Goal: Transaction & Acquisition: Book appointment/travel/reservation

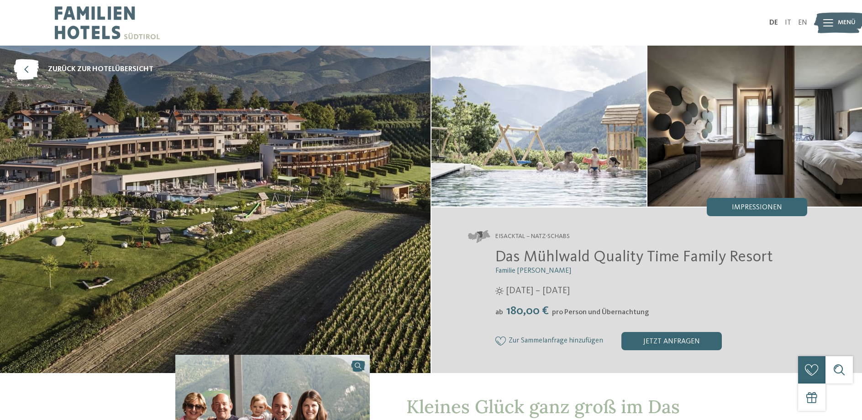
click at [835, 15] on img at bounding box center [839, 23] width 50 height 25
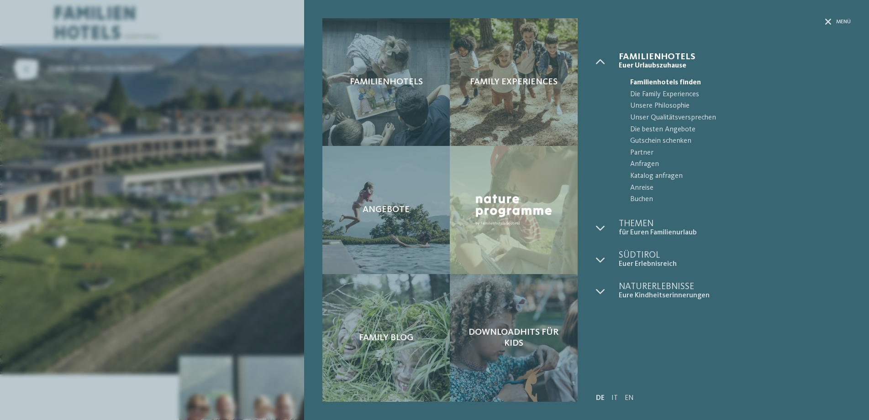
click at [829, 26] on div "Menü" at bounding box center [723, 35] width 255 height 34
click at [788, 86] on span "Familienhotels finden" at bounding box center [740, 83] width 221 height 12
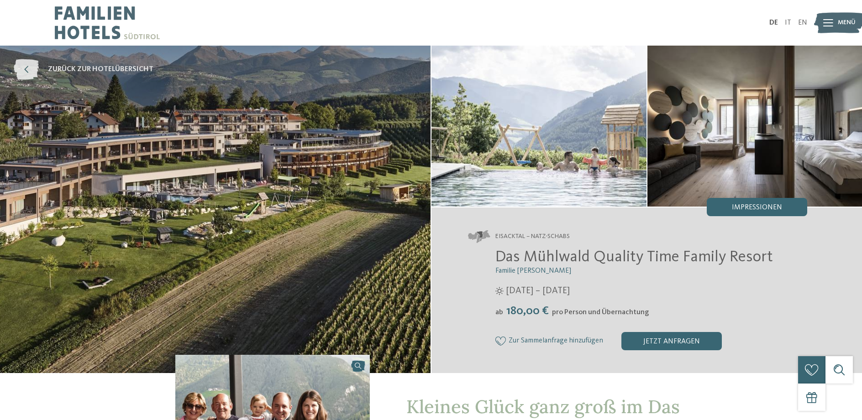
click at [23, 74] on icon at bounding box center [26, 69] width 25 height 21
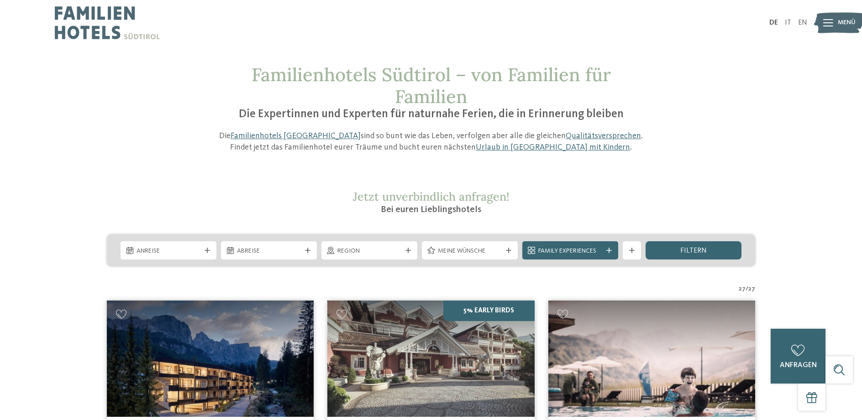
click at [847, 21] on span "Menü" at bounding box center [847, 22] width 18 height 9
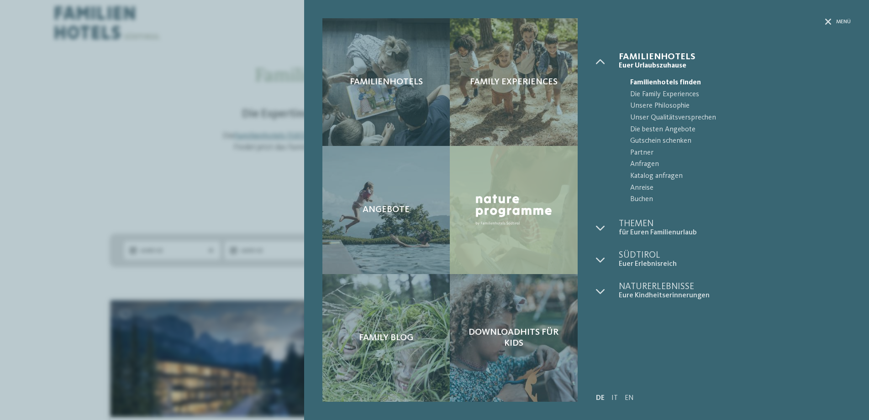
click at [502, 234] on div at bounding box center [513, 210] width 127 height 128
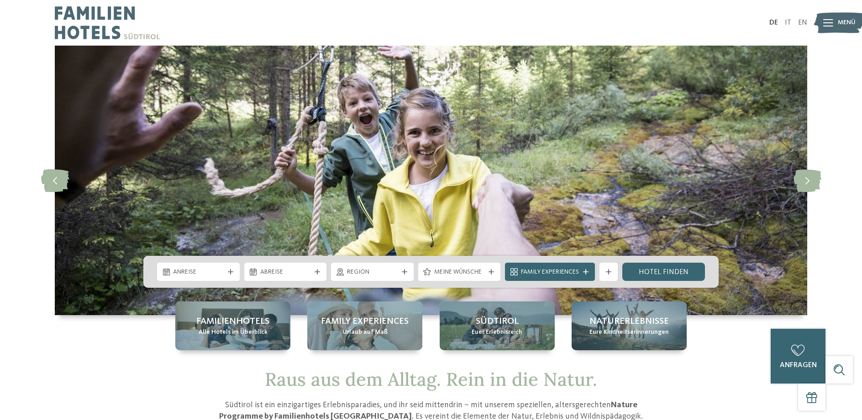
click at [822, 28] on img at bounding box center [839, 23] width 50 height 25
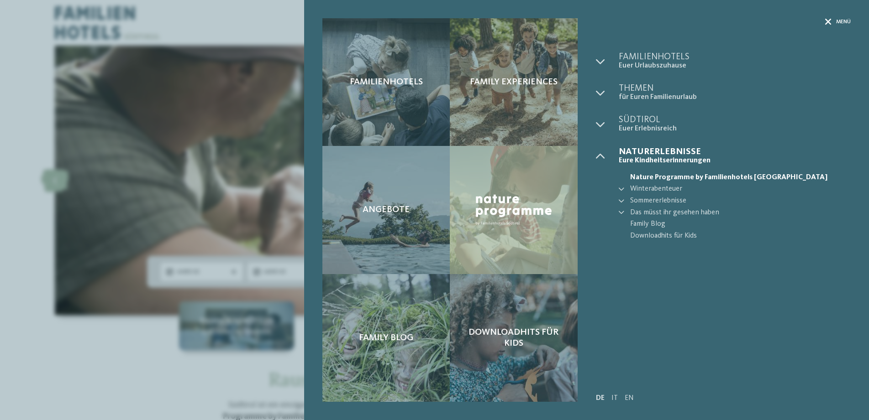
click at [841, 25] on span "Menü" at bounding box center [843, 22] width 15 height 8
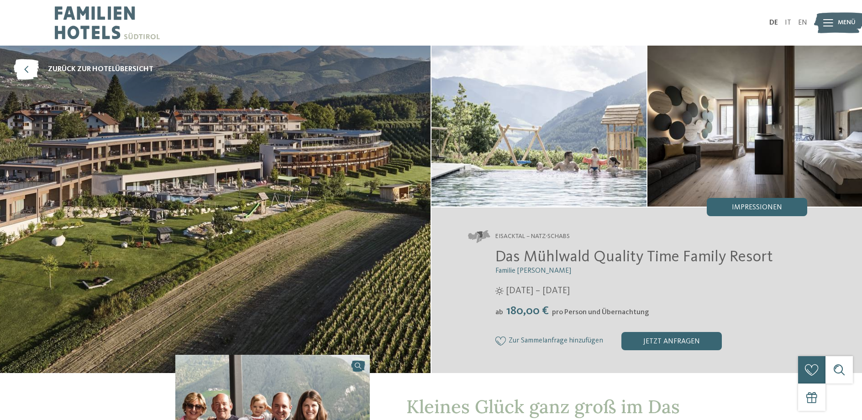
click at [506, 327] on div "Das Mühlwald Quality Time Family Resort Familie Tauber 12.04. – 30.11.2025 ab" at bounding box center [637, 299] width 339 height 103
click at [181, 158] on img at bounding box center [215, 210] width 431 height 328
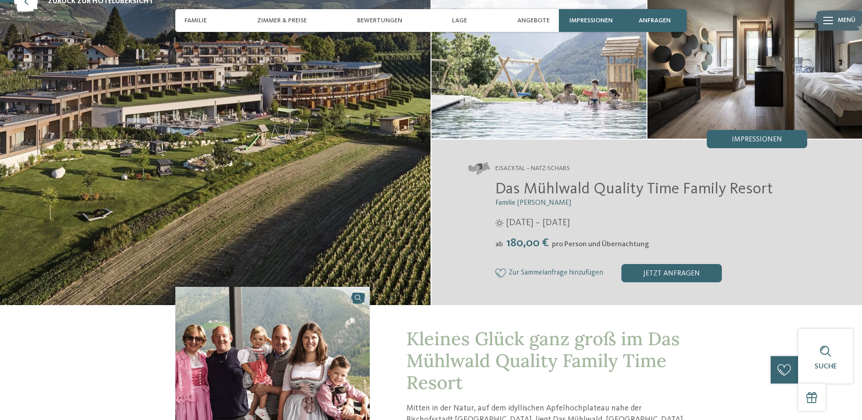
scroll to position [52, 0]
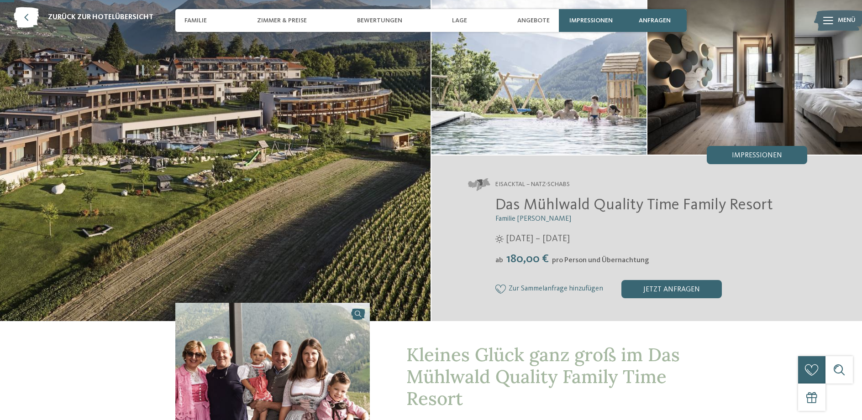
click at [830, 22] on icon at bounding box center [828, 20] width 10 height 7
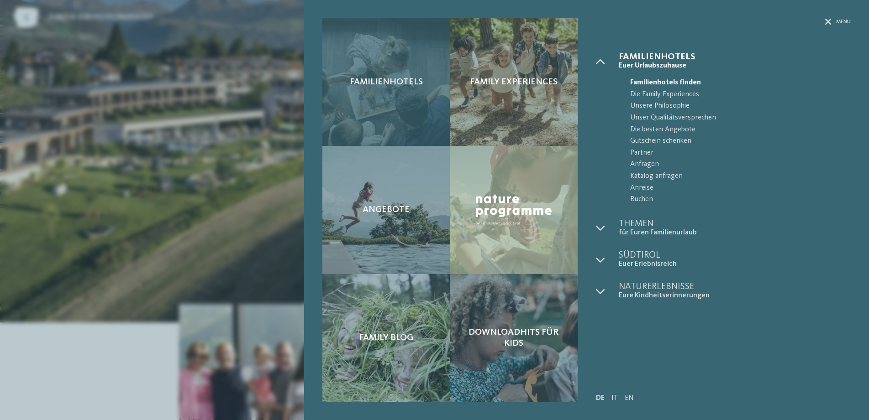
click at [394, 114] on div "Familienhotels" at bounding box center [385, 82] width 127 height 128
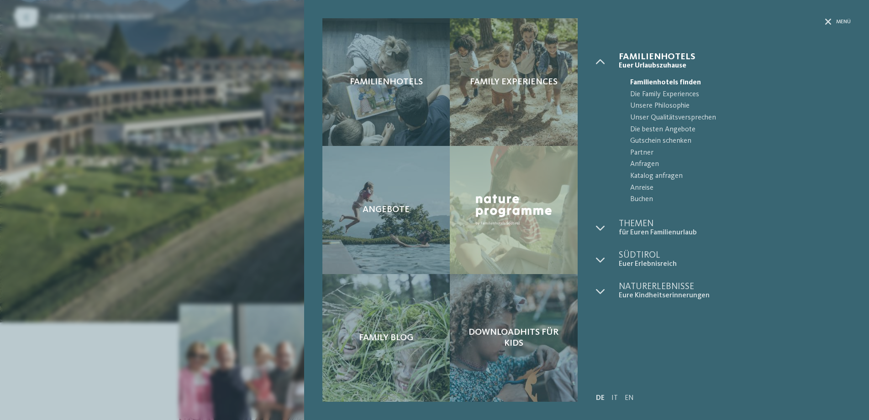
click at [257, 247] on div "Familienhotels Family Experiences Angebote" at bounding box center [434, 210] width 869 height 420
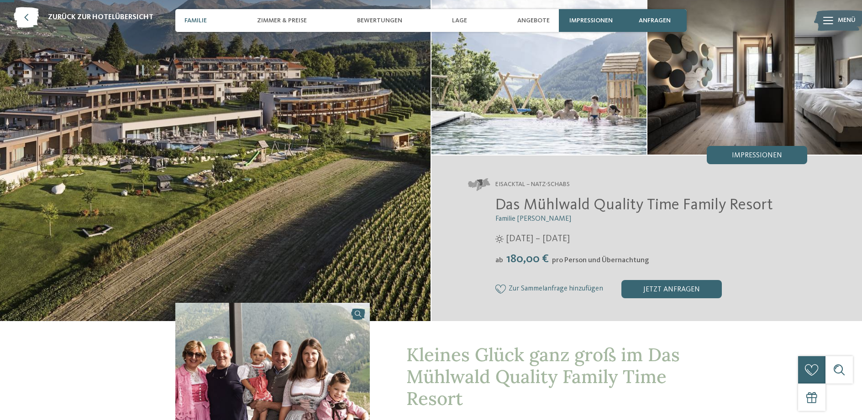
click at [186, 19] on span "Familie" at bounding box center [195, 21] width 22 height 8
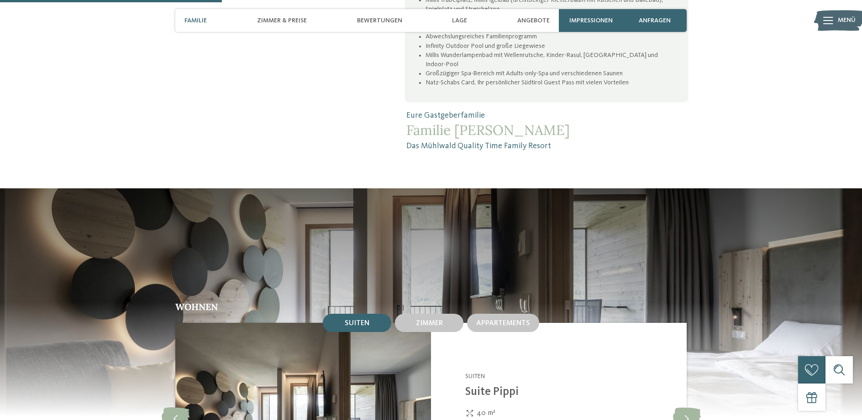
scroll to position [830, 0]
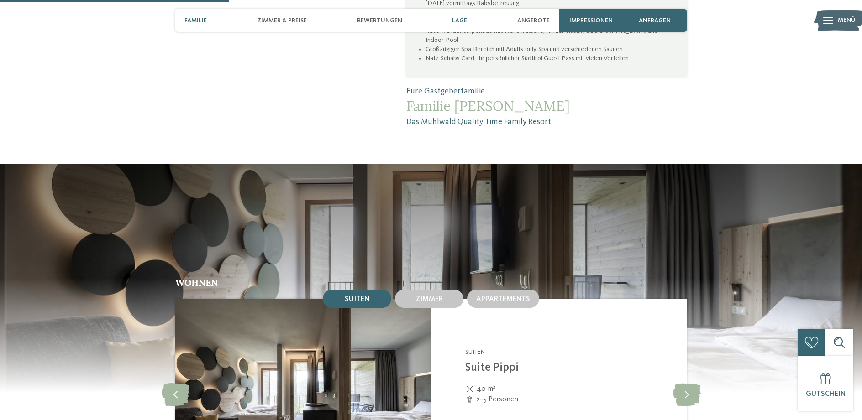
click at [467, 21] on span "Lage" at bounding box center [459, 21] width 15 height 8
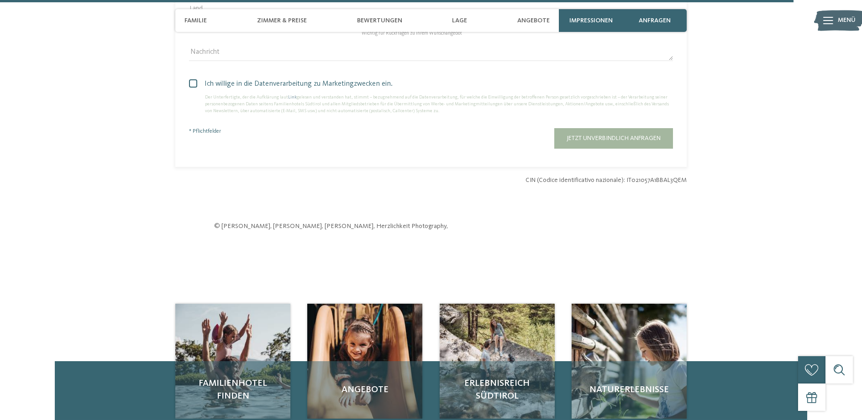
scroll to position [2908, 0]
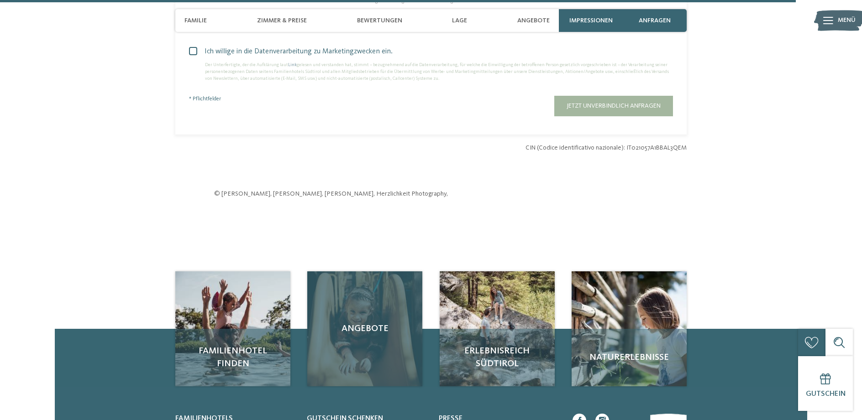
click at [362, 289] on div "Angebote" at bounding box center [364, 329] width 115 height 115
